Goal: Transaction & Acquisition: Purchase product/service

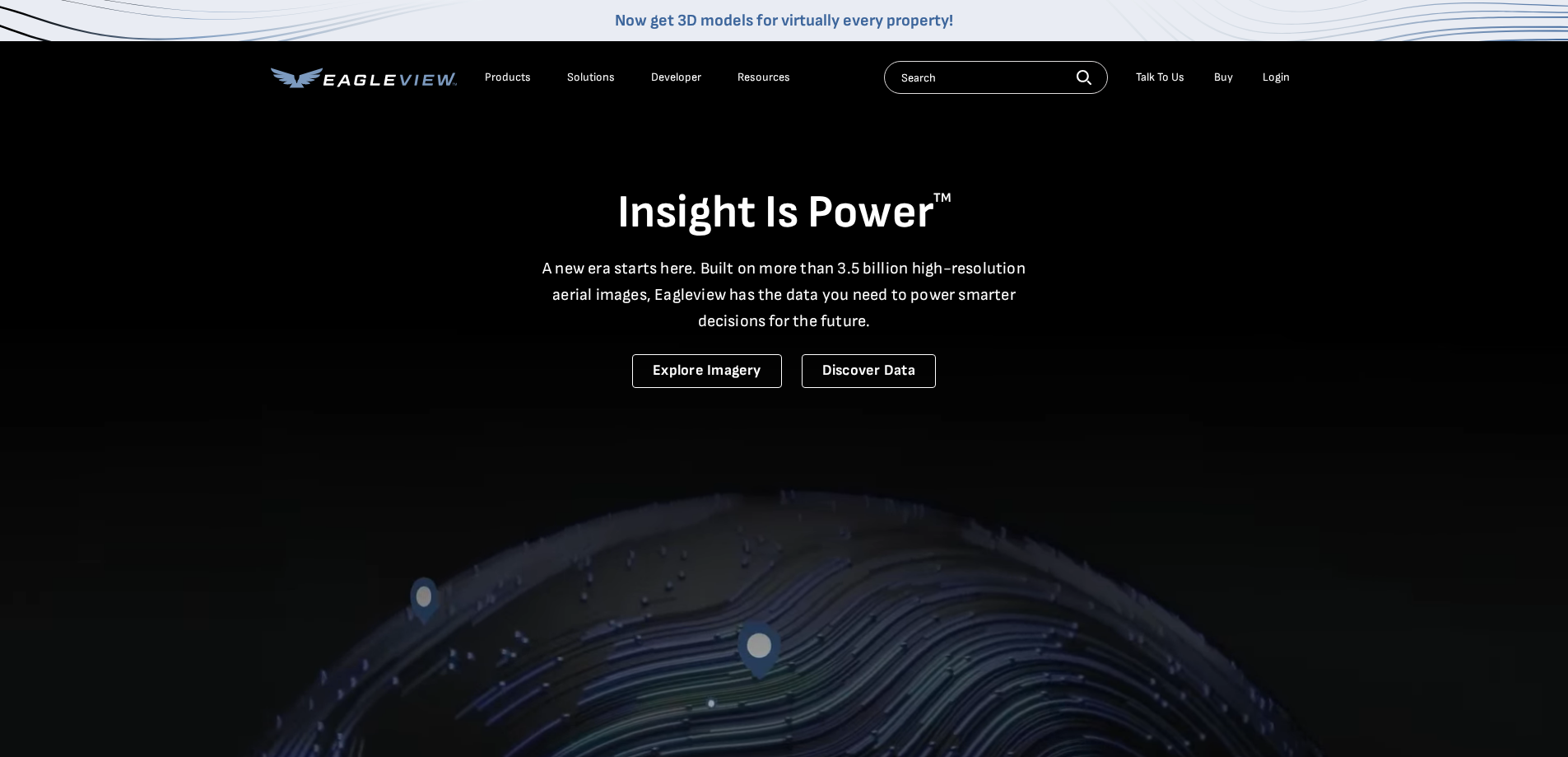
click at [1263, 79] on div "Login" at bounding box center [1276, 78] width 27 height 15
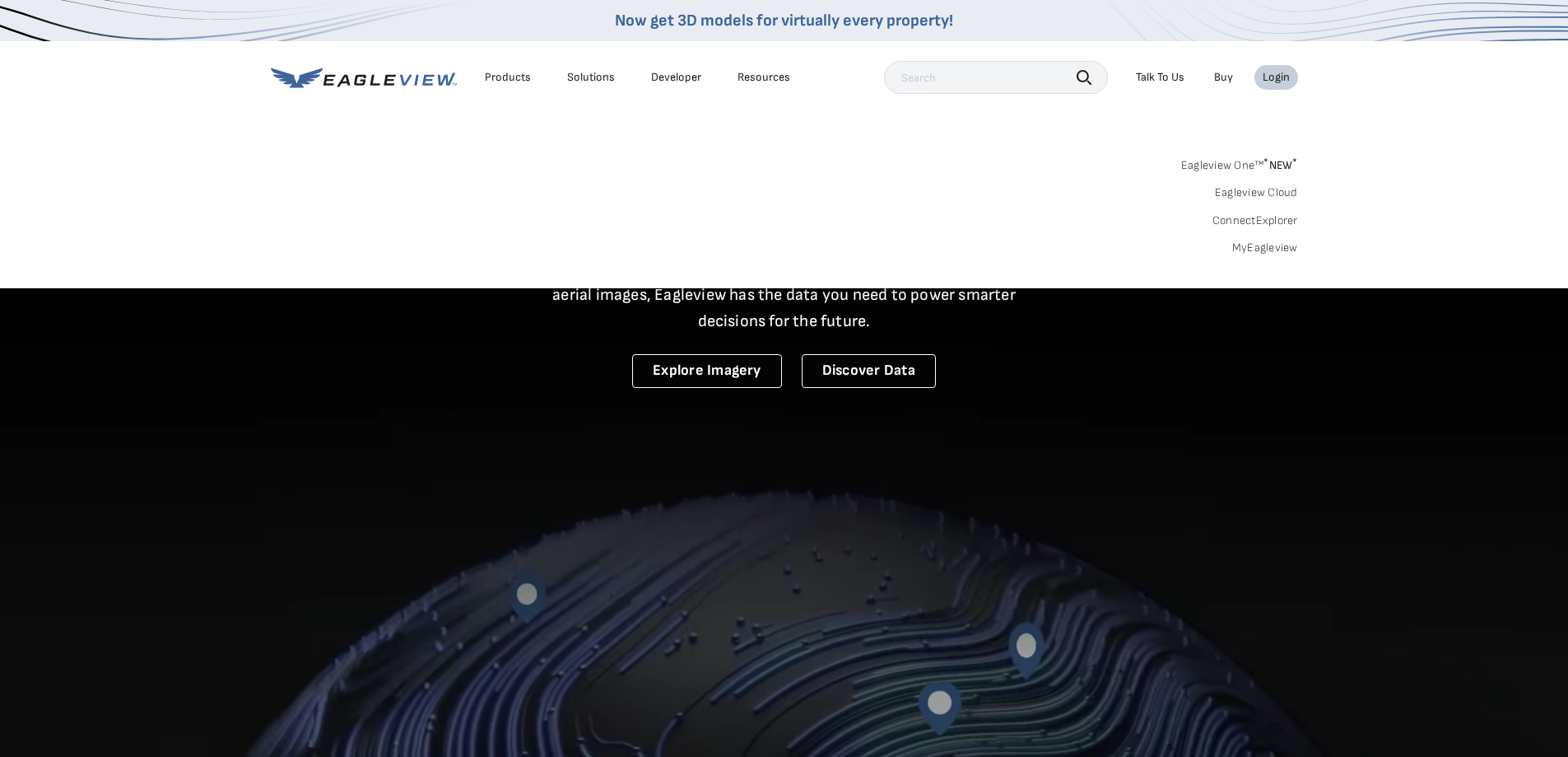
click at [1269, 78] on div "Login" at bounding box center [1276, 78] width 27 height 15
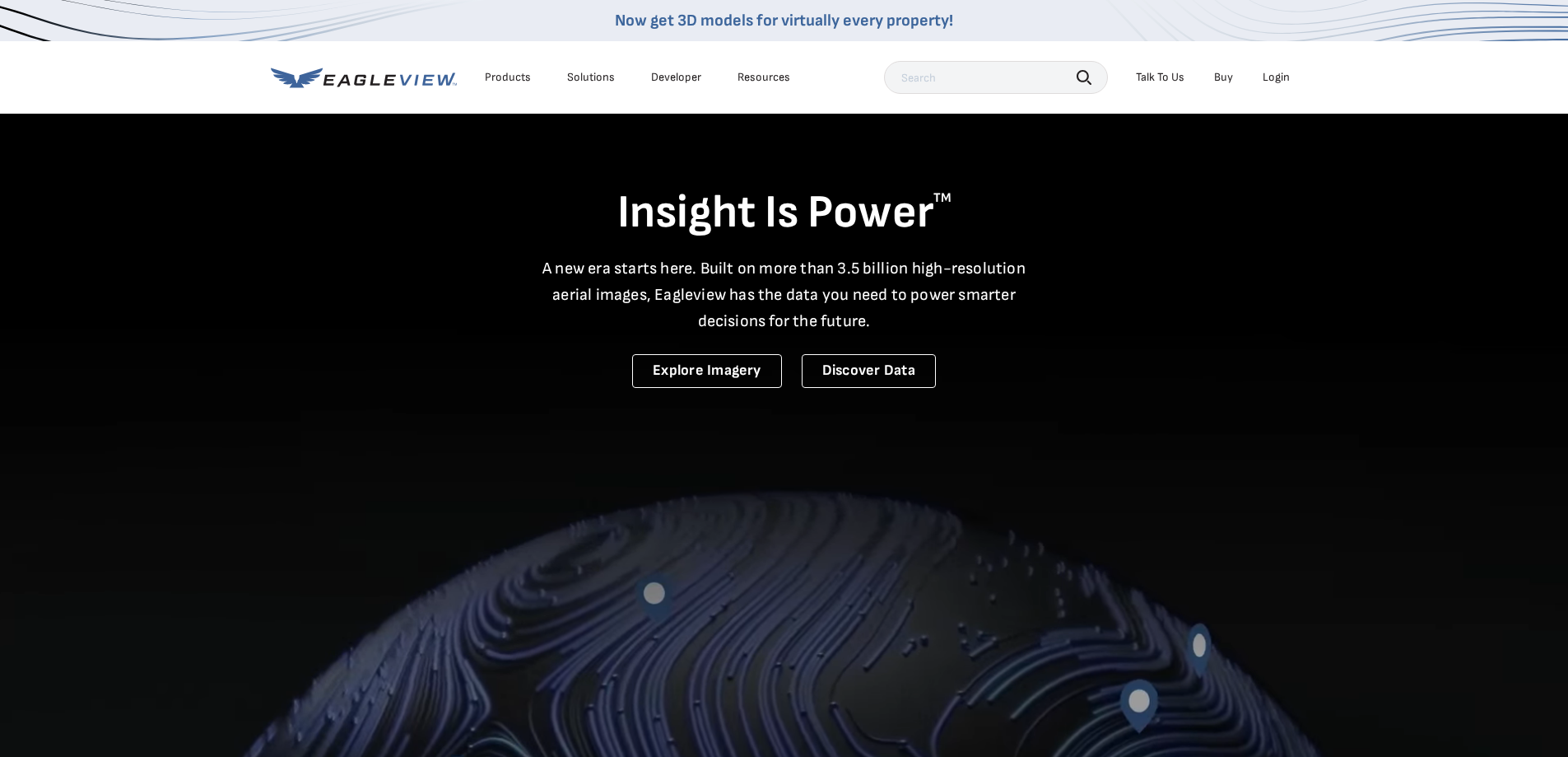
click at [1287, 79] on div "Login" at bounding box center [1276, 78] width 27 height 15
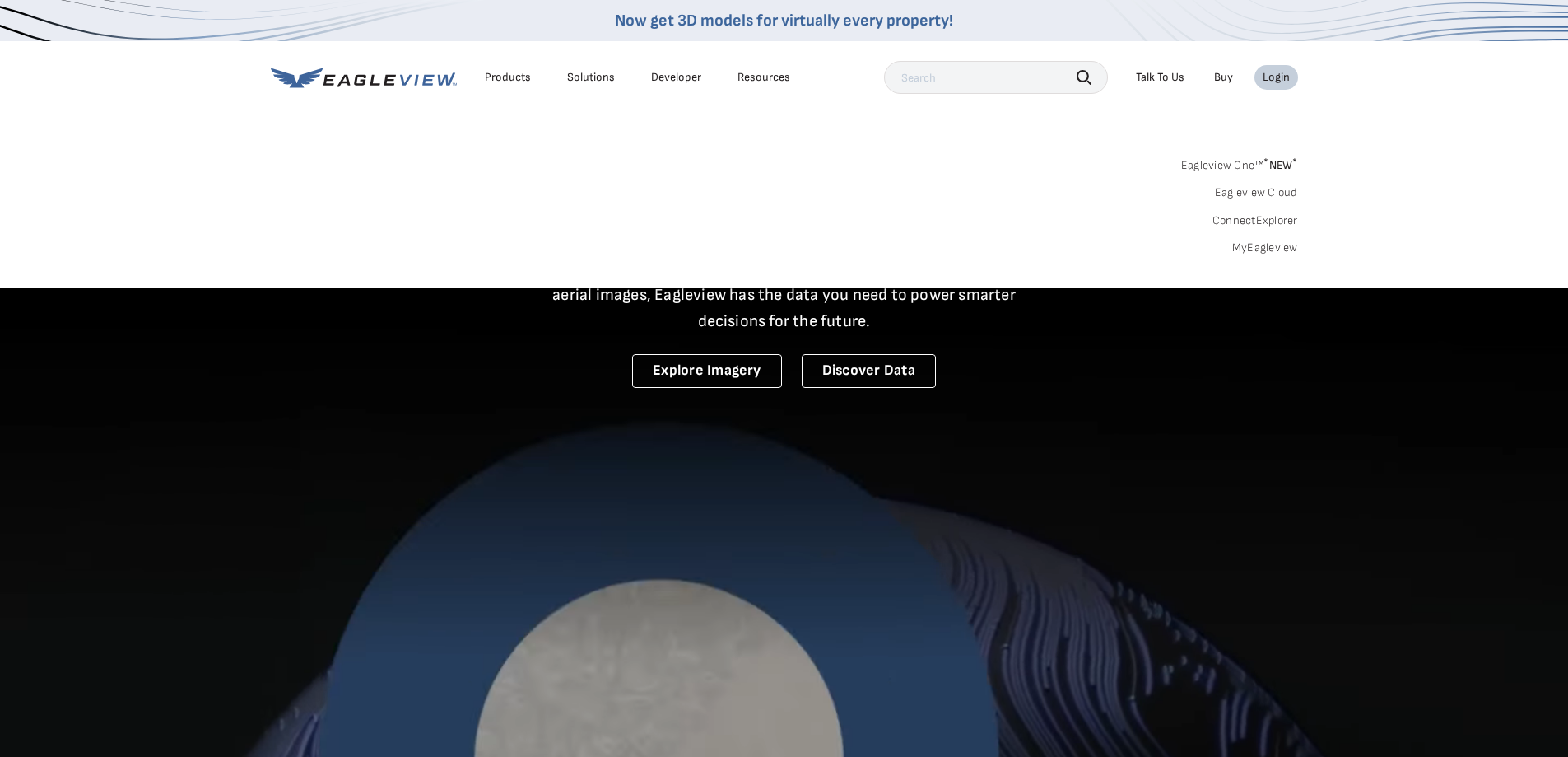
click at [1261, 248] on link "MyEagleview" at bounding box center [1265, 248] width 66 height 15
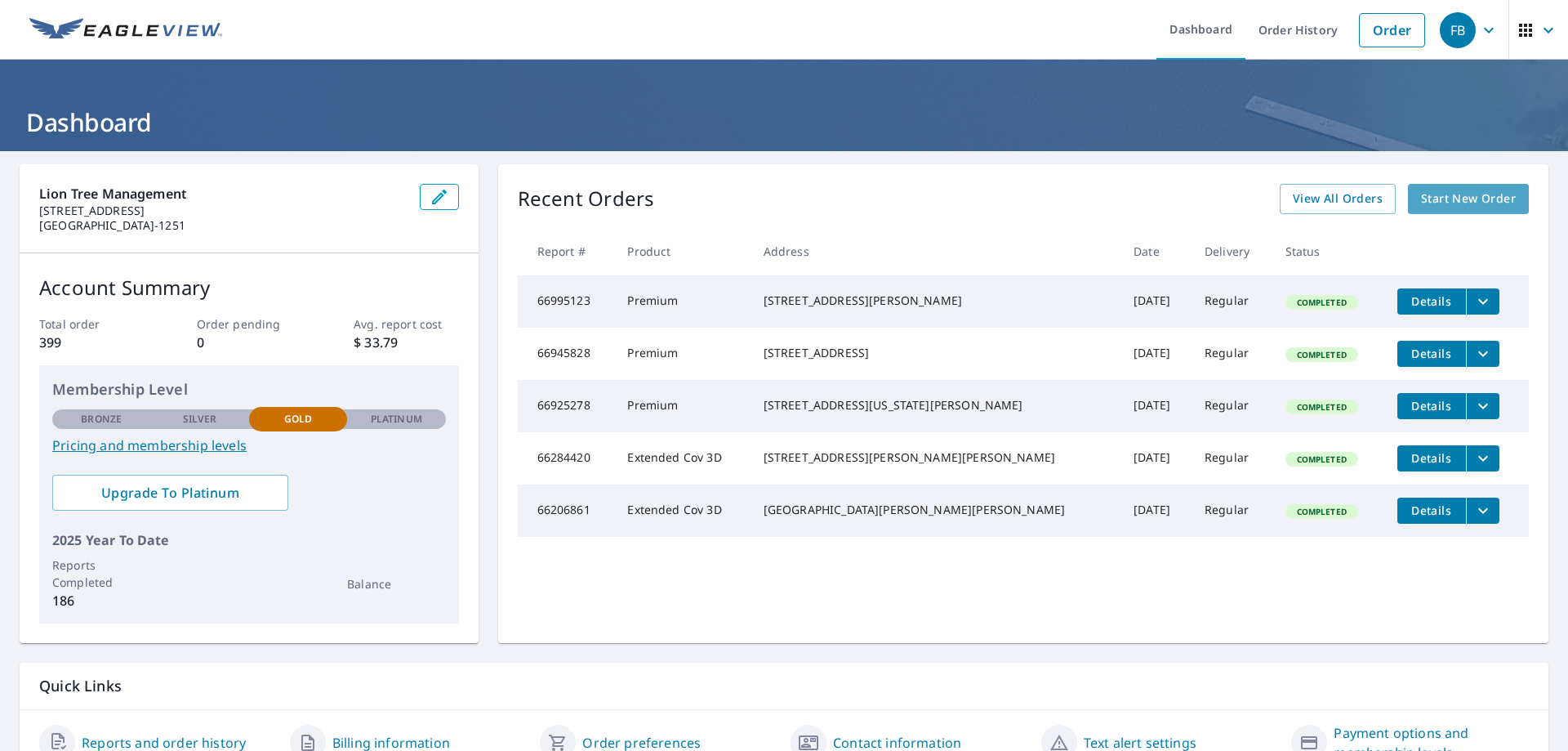
click at [1463, 192] on span "Start New Order" at bounding box center [1469, 199] width 95 height 21
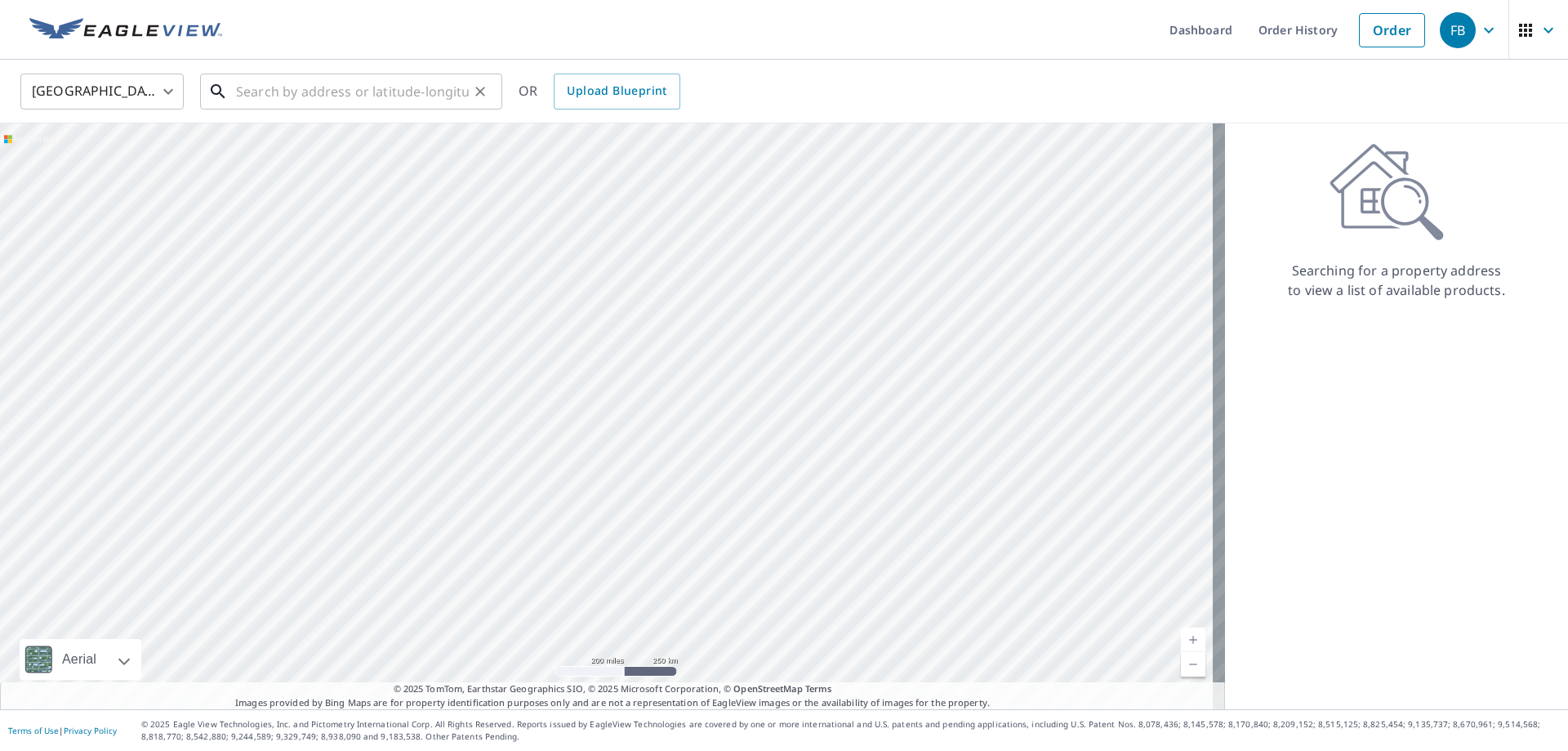
click at [327, 92] on input "text" at bounding box center [353, 91] width 233 height 46
paste input "[STREET_ADDRESS]"
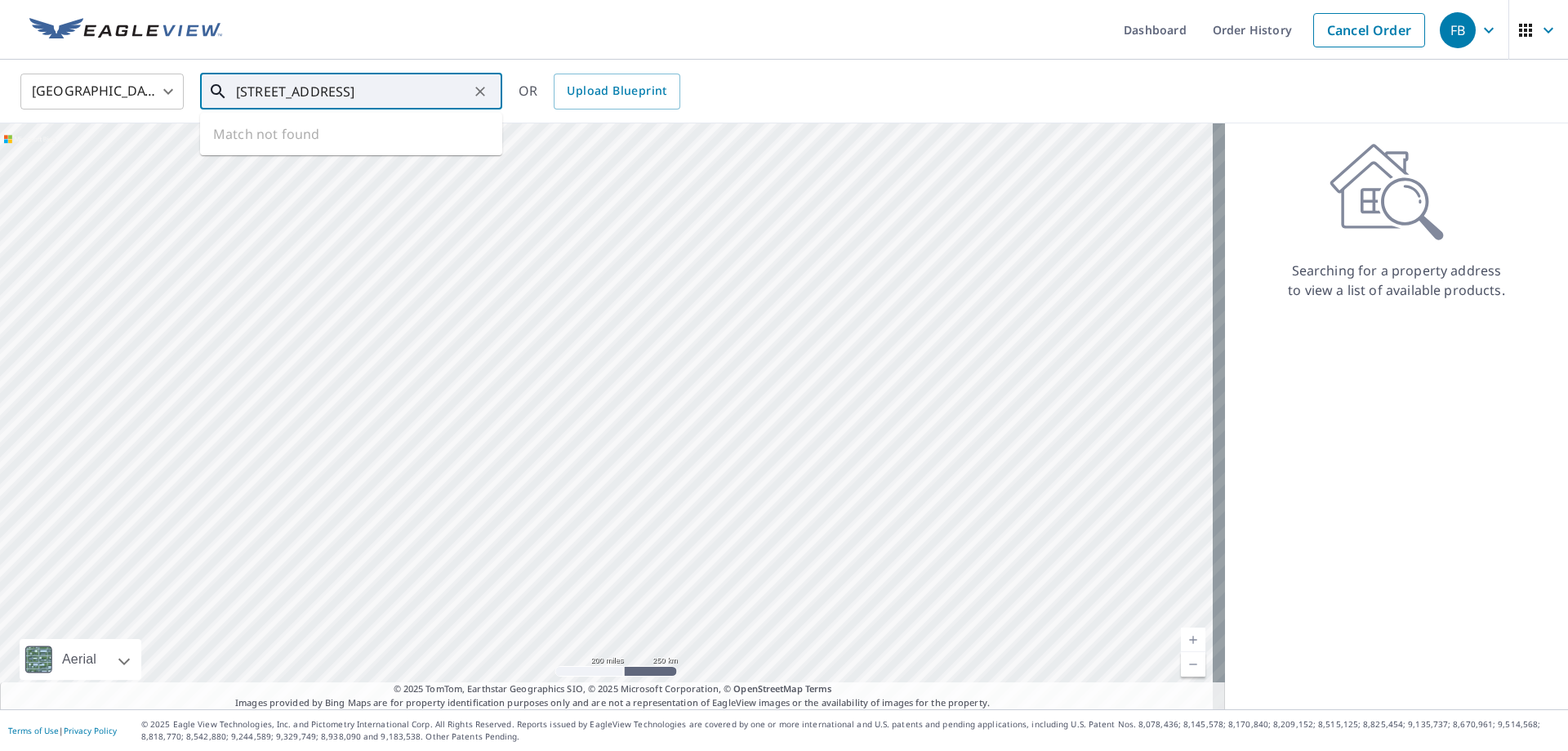
scroll to position [0, 31]
type input "[STREET_ADDRESS]"
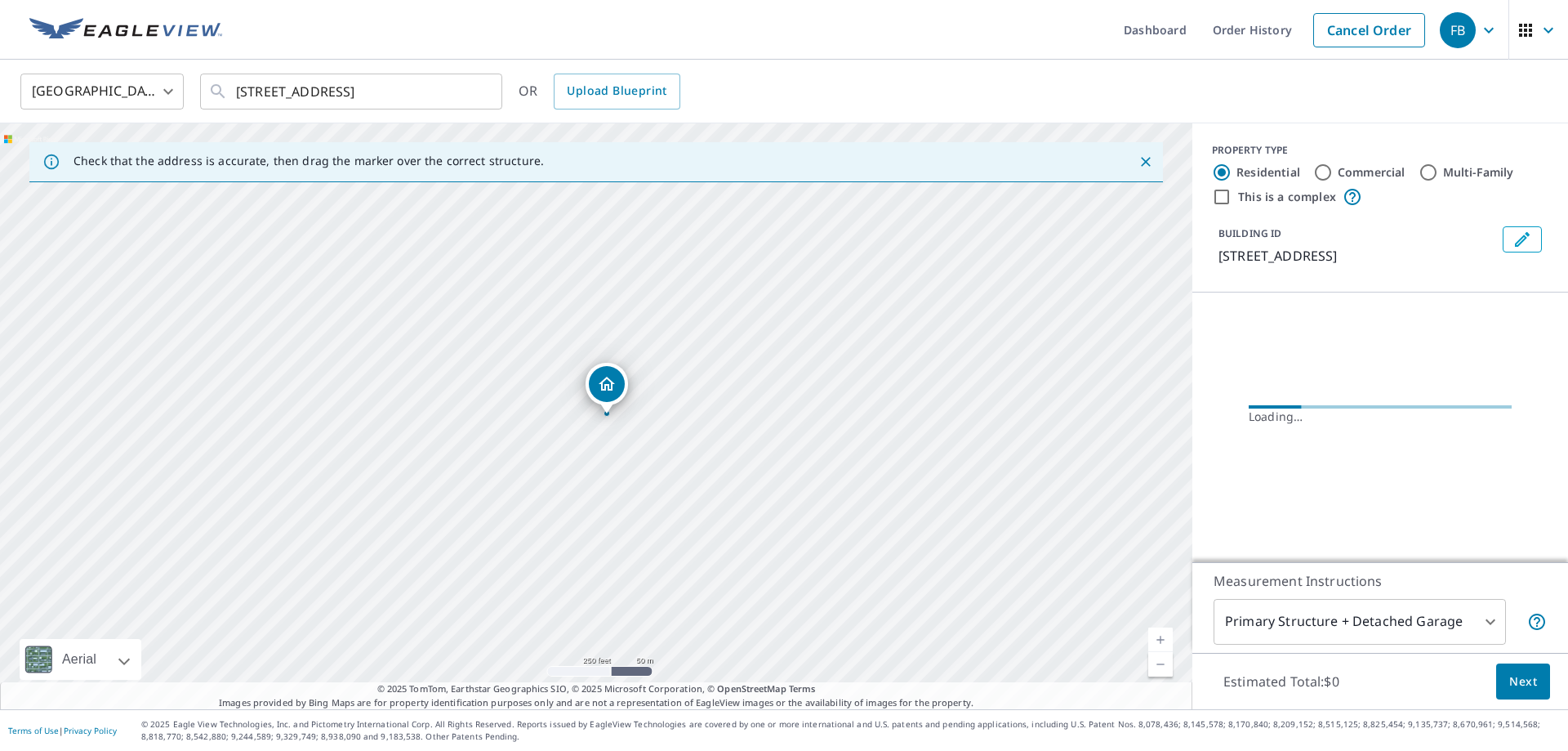
scroll to position [0, 0]
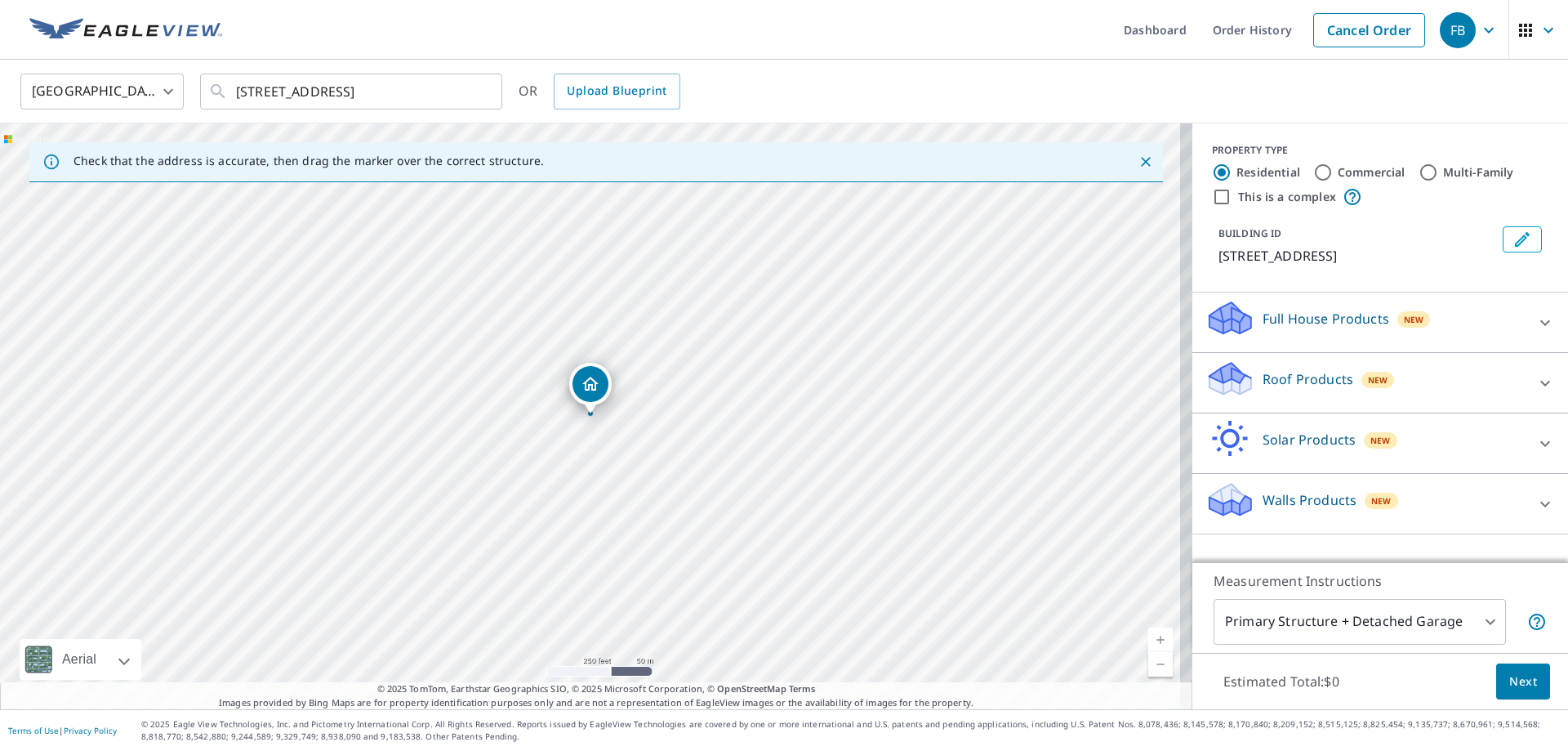
click at [1297, 389] on p "Roof Products" at bounding box center [1308, 378] width 91 height 20
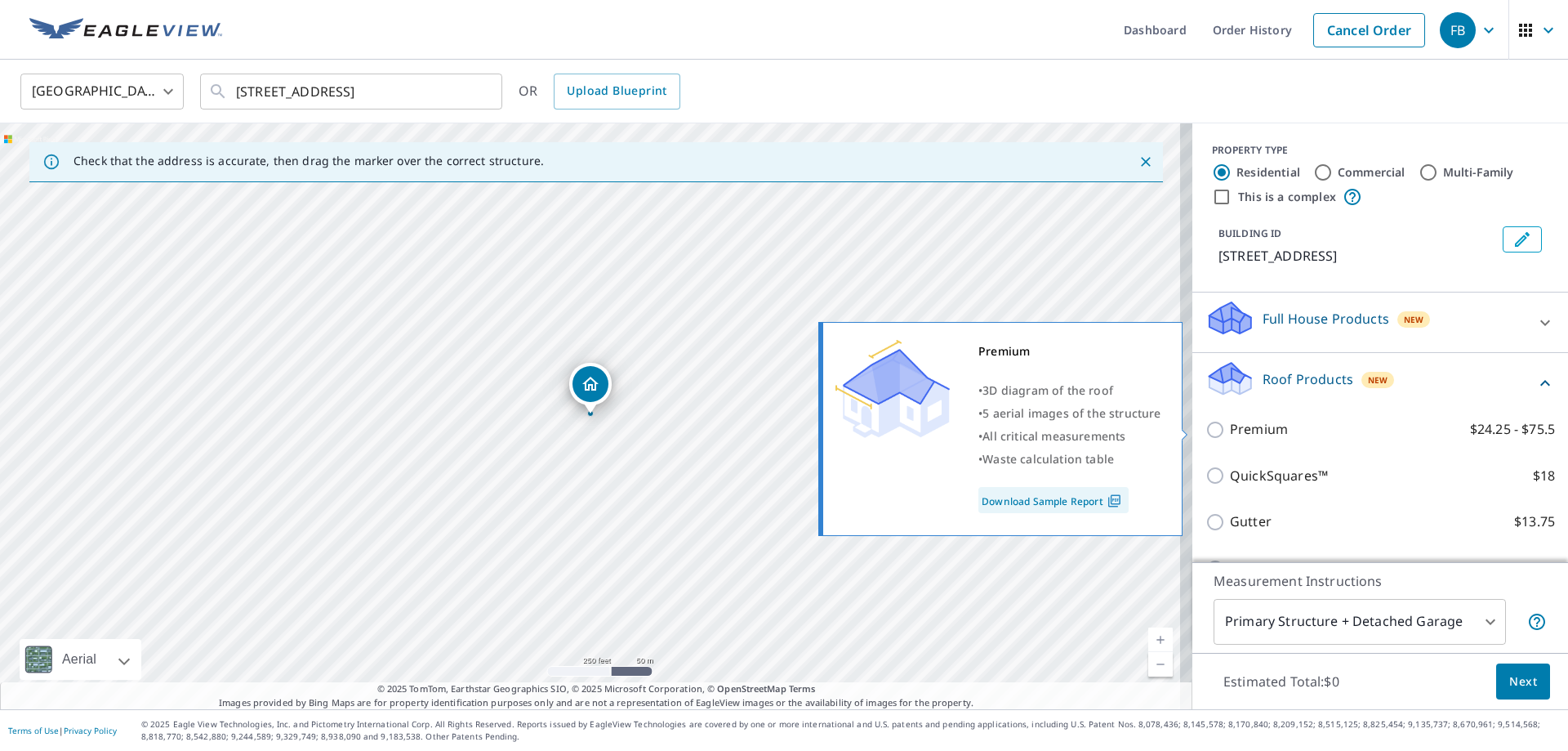
click at [1211, 433] on input "Premium $24.25 - $75.5" at bounding box center [1218, 429] width 24 height 20
checkbox input "true"
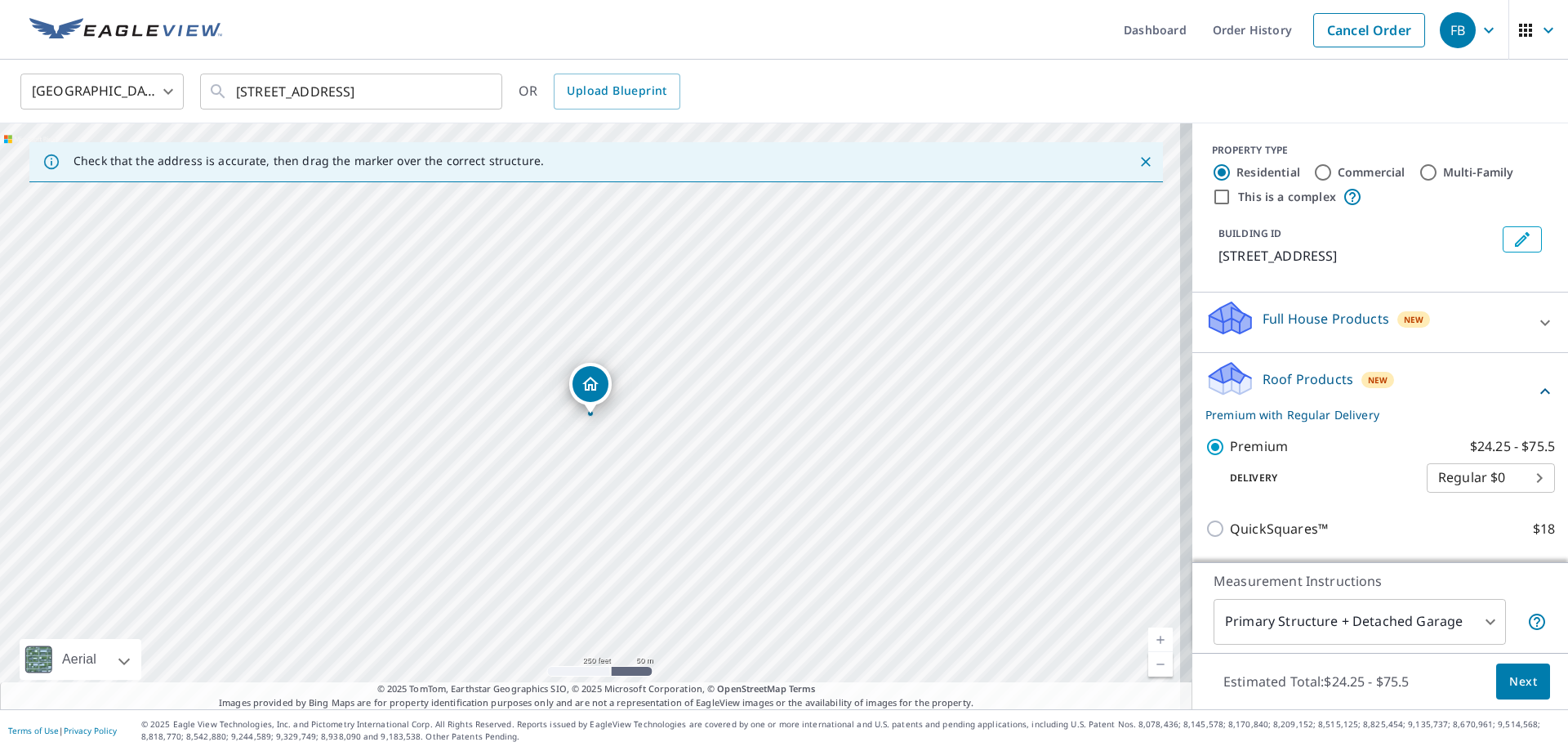
click at [1512, 691] on button "Next" at bounding box center [1523, 682] width 53 height 37
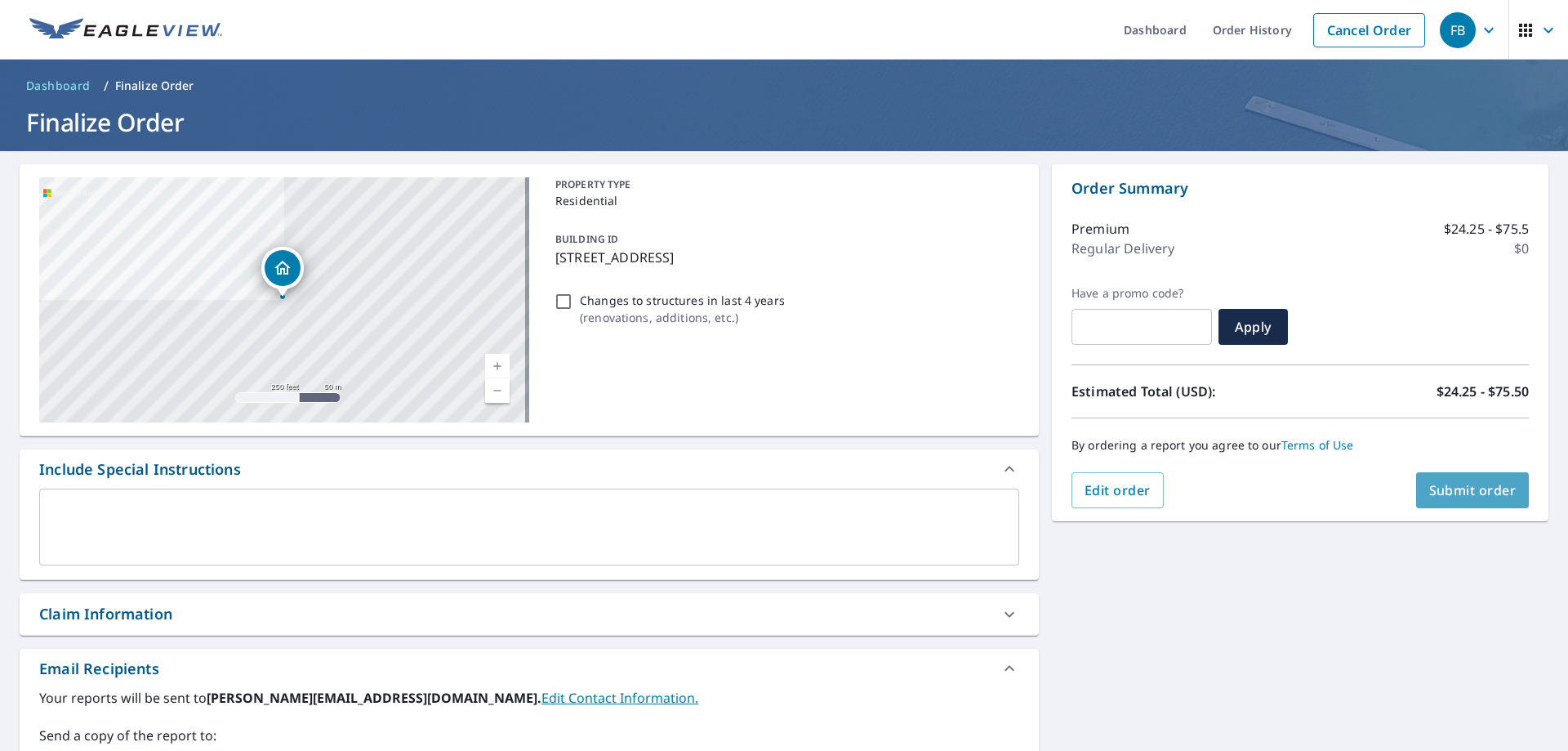
click at [1429, 486] on span "Submit order" at bounding box center [1472, 490] width 87 height 18
